Goal: Navigation & Orientation: Find specific page/section

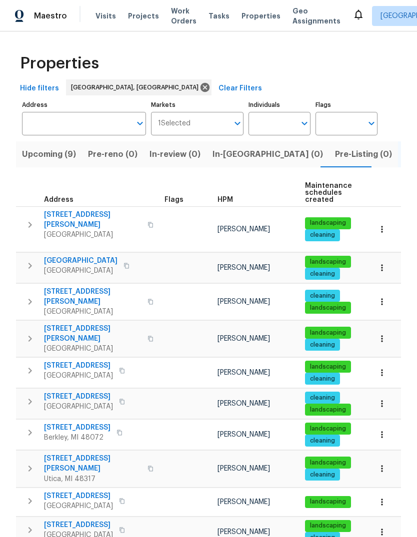
scroll to position [230, 0]
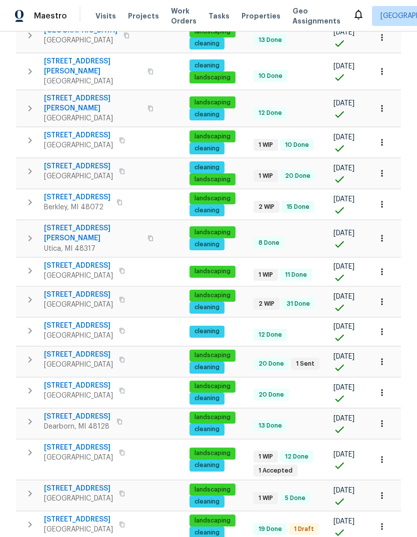
click at [352, 16] on icon at bounding box center [358, 14] width 12 height 12
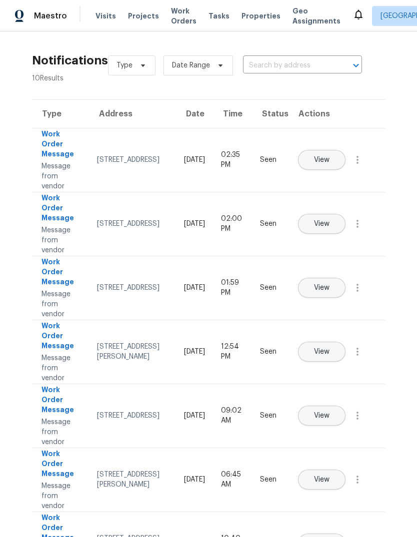
click at [243, 18] on span "Properties" at bounding box center [260, 16] width 39 height 10
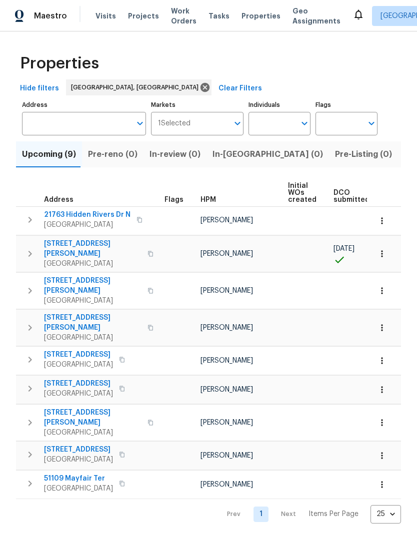
click at [404, 159] on span "Listed (18)" at bounding box center [424, 154] width 41 height 14
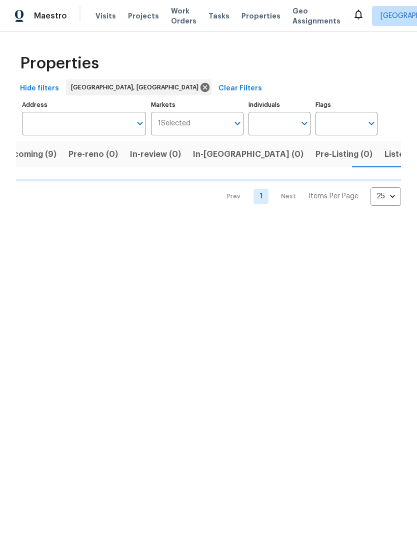
scroll to position [0, 20]
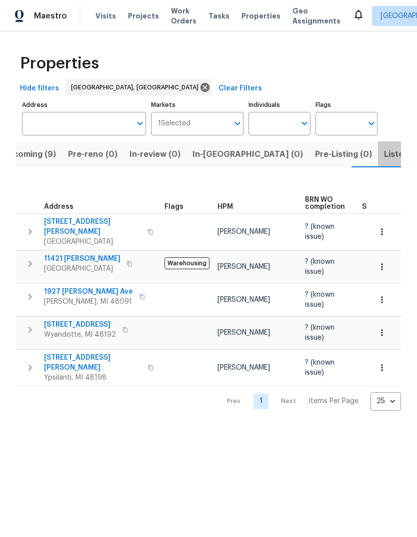
click at [384, 154] on span "Listed (18)" at bounding box center [404, 154] width 41 height 14
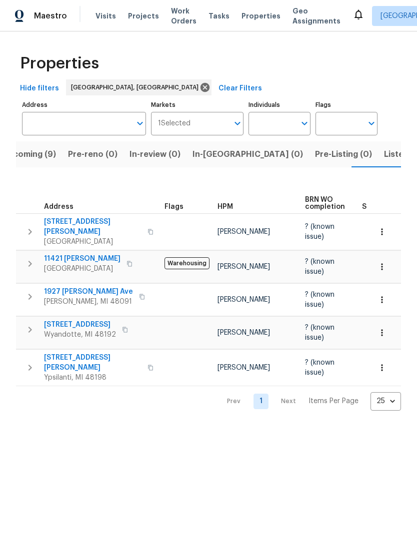
click at [384, 158] on span "Listed (18)" at bounding box center [404, 154] width 41 height 14
